Goal: Find specific page/section: Find specific page/section

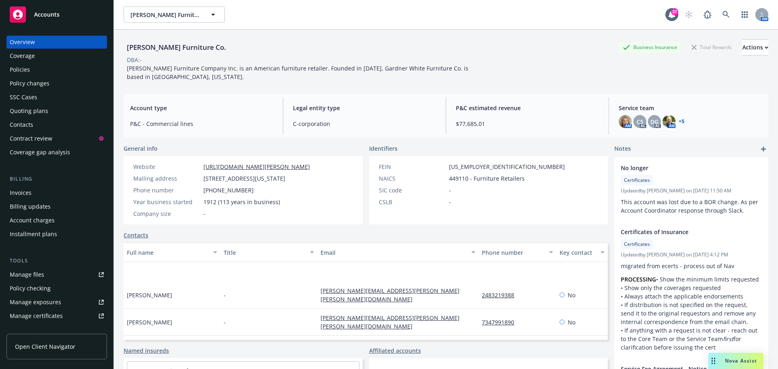
scroll to position [39, 0]
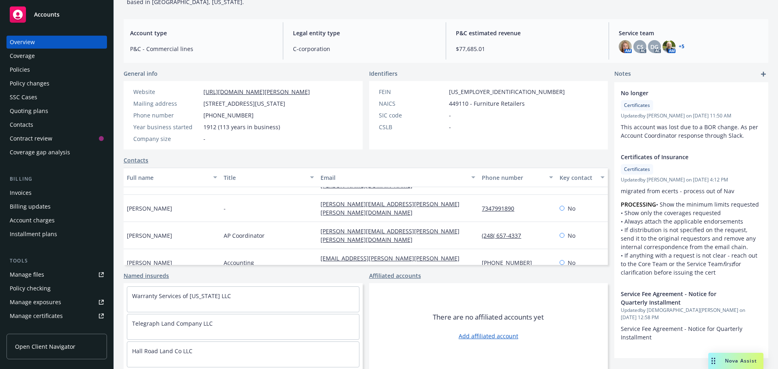
click at [400, 29] on span "Legal entity type" at bounding box center [364, 33] width 143 height 9
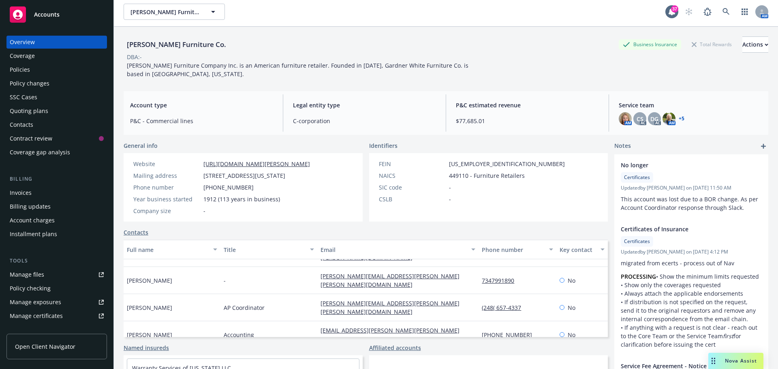
scroll to position [0, 0]
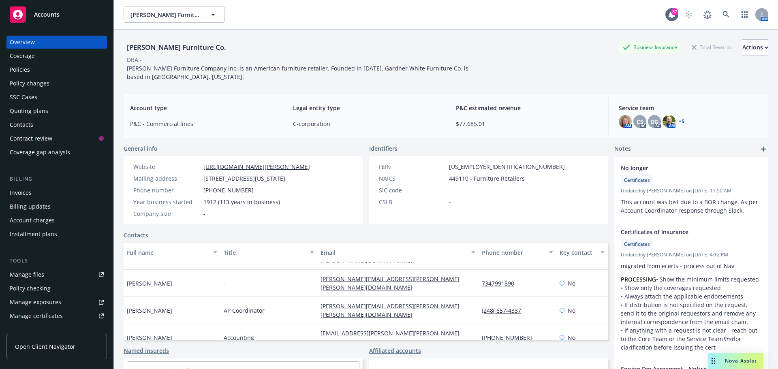
click at [28, 195] on div "Invoices" at bounding box center [21, 193] width 22 height 13
